Goal: Task Accomplishment & Management: Use online tool/utility

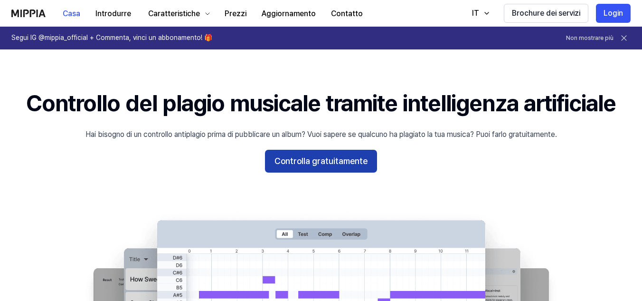
drag, startPoint x: 358, startPoint y: 164, endPoint x: 307, endPoint y: 159, distance: 51.1
click at [358, 163] on font "Controlla gratuitamente" at bounding box center [321, 161] width 93 height 10
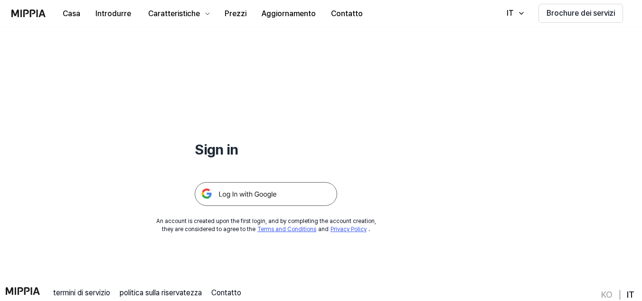
scroll to position [48, 0]
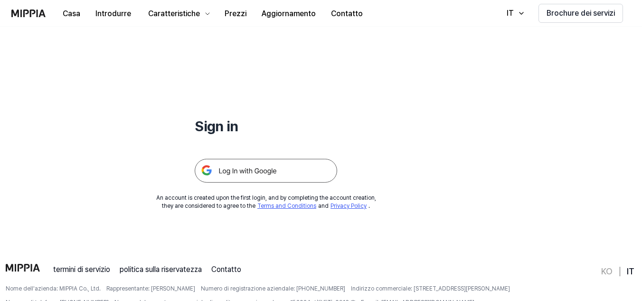
click at [257, 174] on img at bounding box center [266, 171] width 143 height 24
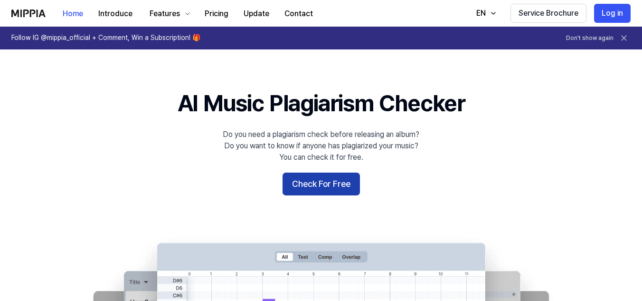
click at [325, 181] on button "Check For Free" at bounding box center [321, 183] width 77 height 23
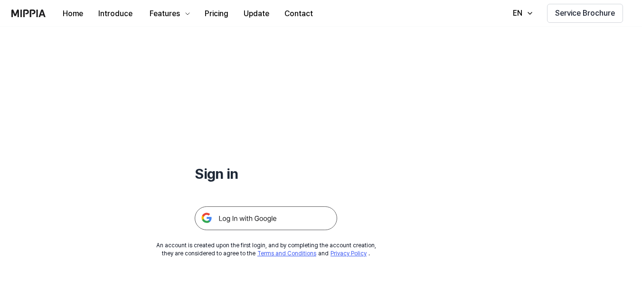
click at [266, 215] on img at bounding box center [266, 218] width 143 height 24
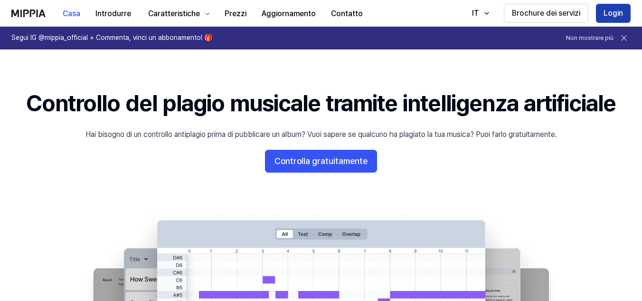
click at [608, 18] on font "Login" at bounding box center [613, 13] width 19 height 11
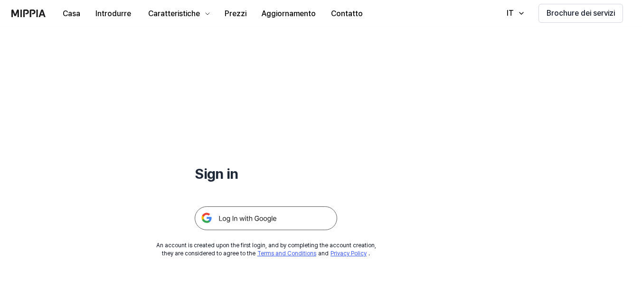
click at [249, 222] on img at bounding box center [266, 218] width 143 height 24
